Goal: Check status

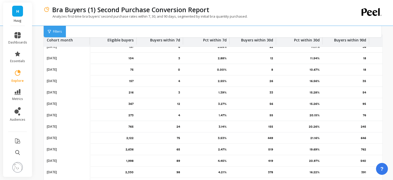
scroll to position [30, 0]
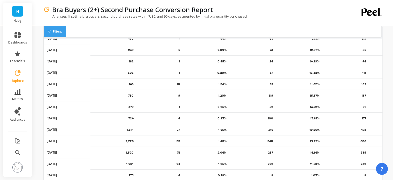
scroll to position [39, 0]
click at [48, 30] on div "Filters" at bounding box center [55, 31] width 22 height 11
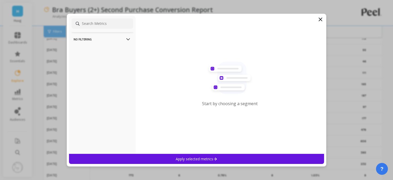
click at [100, 40] on p "No filtering" at bounding box center [102, 39] width 57 height 13
click at [321, 19] on icon at bounding box center [320, 19] width 6 height 6
